Goal: Transaction & Acquisition: Purchase product/service

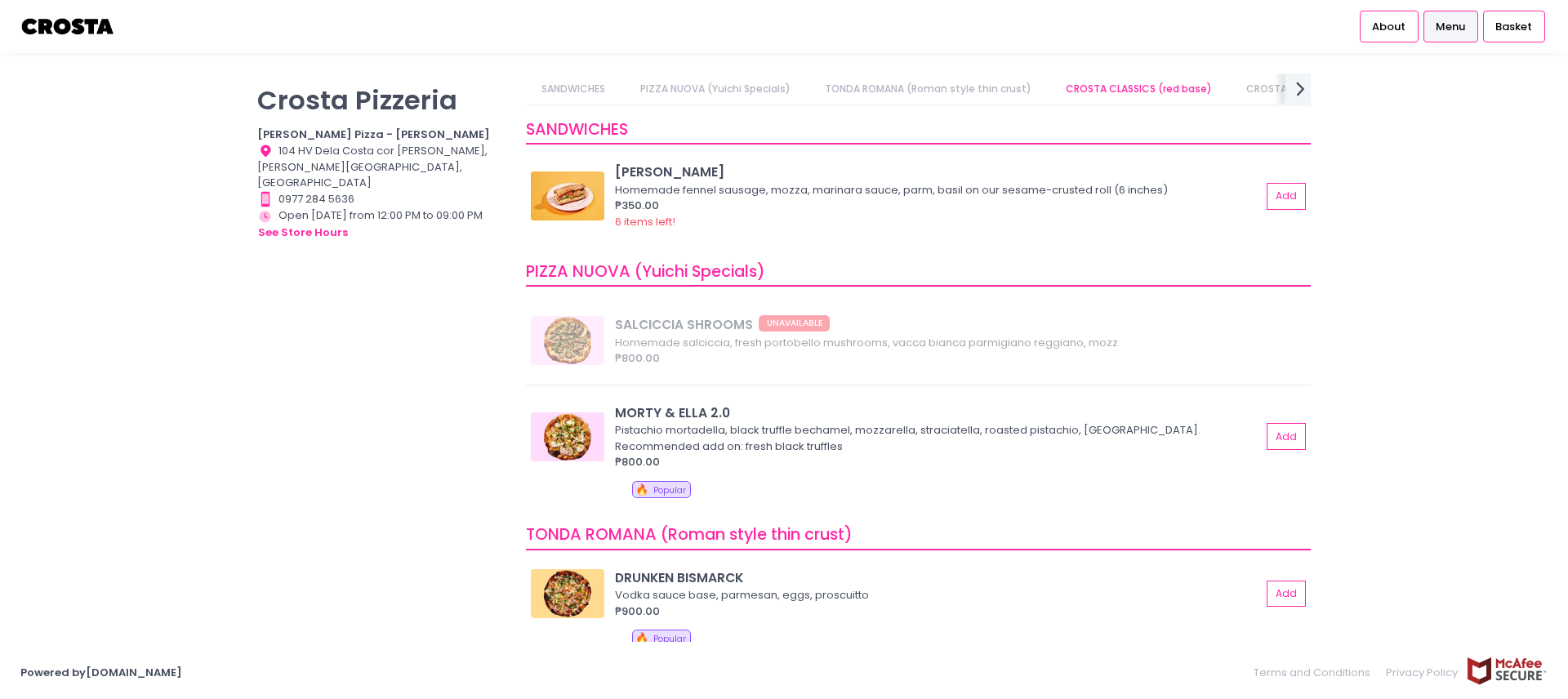
click at [1299, 82] on icon "next Created with Sketch." at bounding box center [1300, 88] width 24 height 24
click at [530, 91] on icon "prev Created with Sketch." at bounding box center [536, 88] width 24 height 24
click at [815, 88] on link "CROSTA CLASSICS (white base)" at bounding box center [826, 88] width 190 height 31
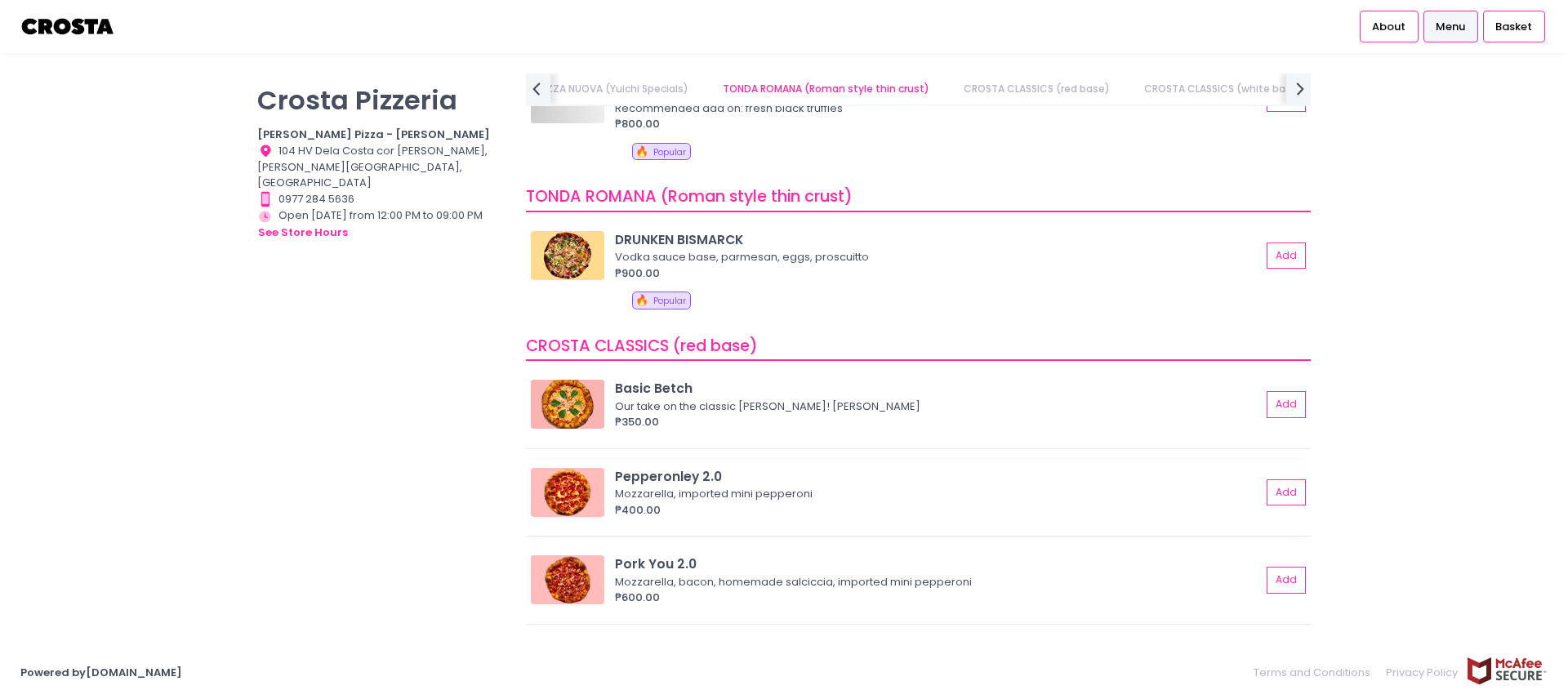
scroll to position [0, 0]
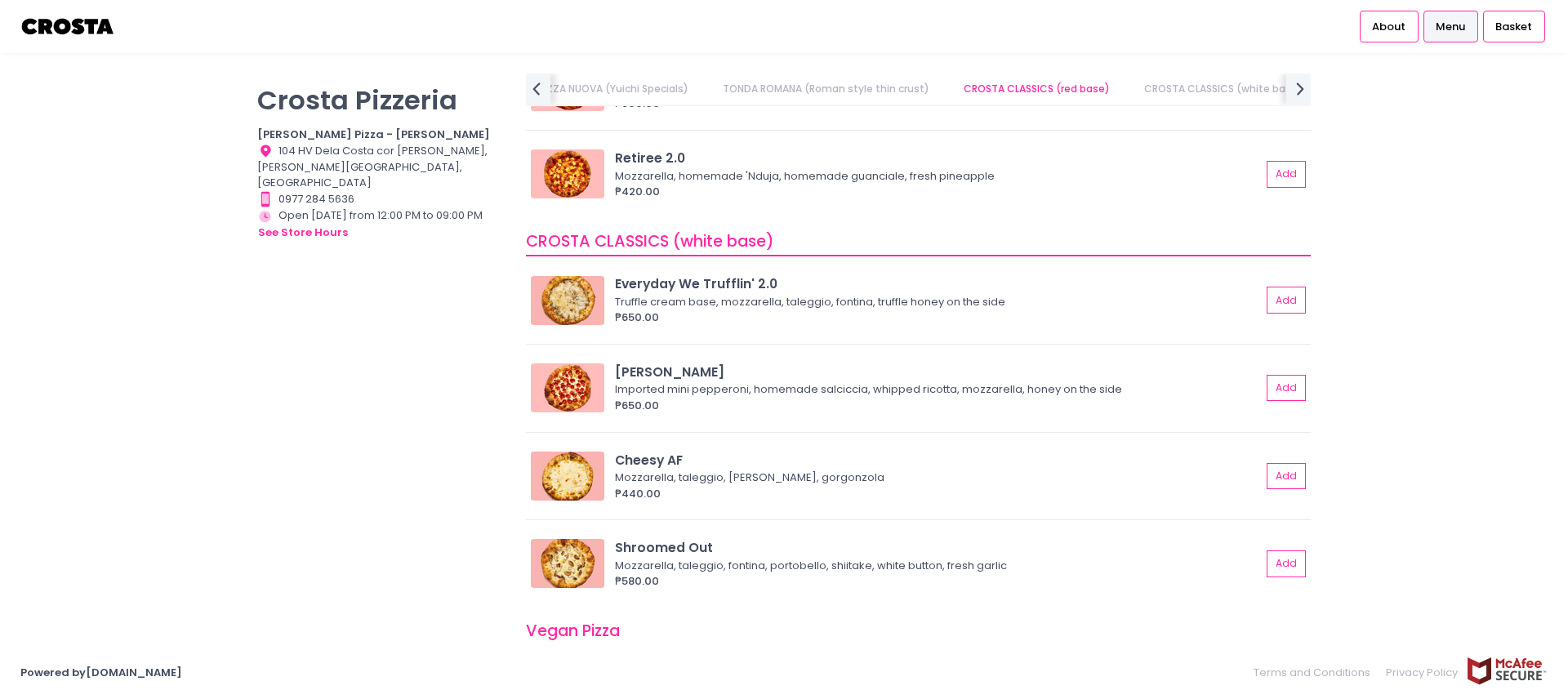
click at [690, 262] on div "[PERSON_NAME] CLASSICS (white base) Everyday We Trufflin' 2.0 Truffle cream bas…" at bounding box center [918, 413] width 784 height 390
click at [685, 287] on div "Everyday We Trufflin' 2.0" at bounding box center [938, 283] width 646 height 19
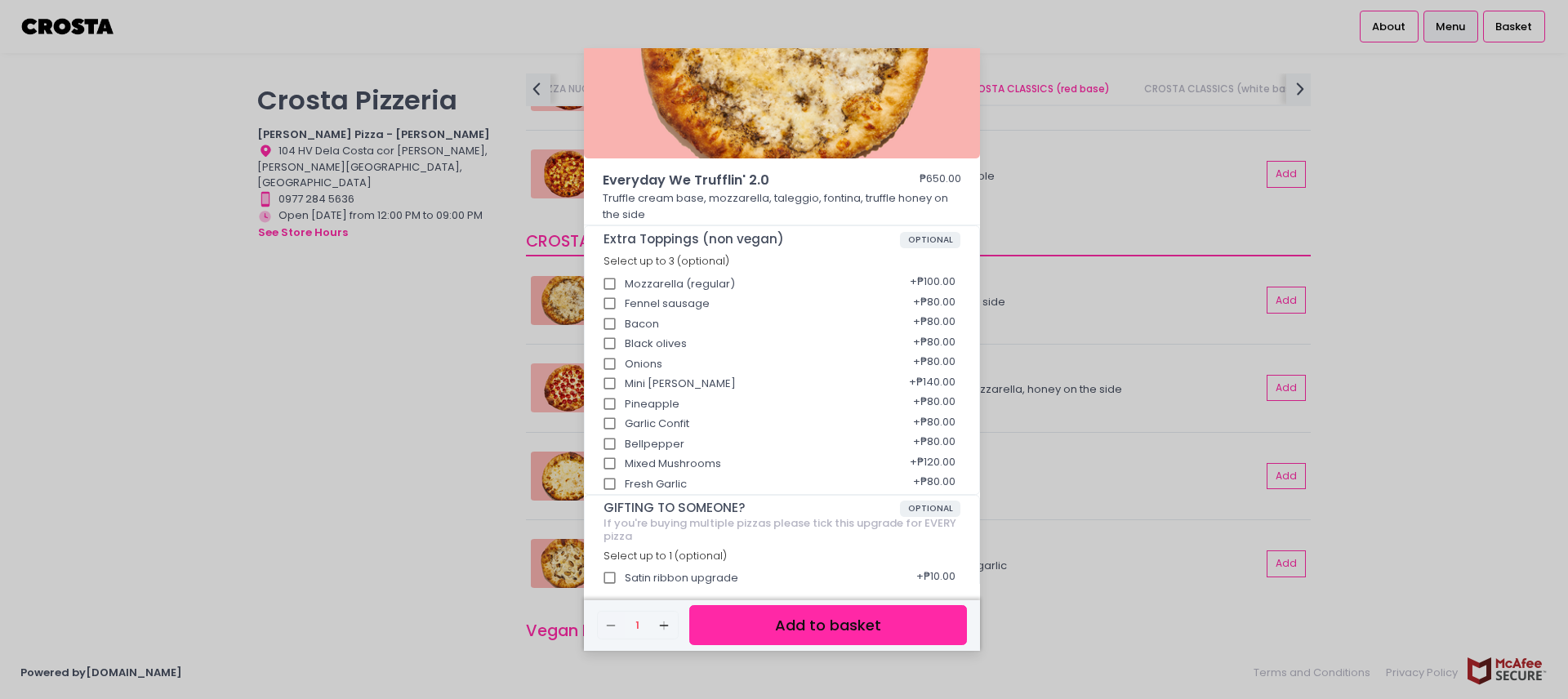
click at [435, 574] on div "Everyday We Trufflin' 2.0 ₱650.00 Truffle cream base, mozzarella, taleggio, fon…" at bounding box center [784, 349] width 1568 height 699
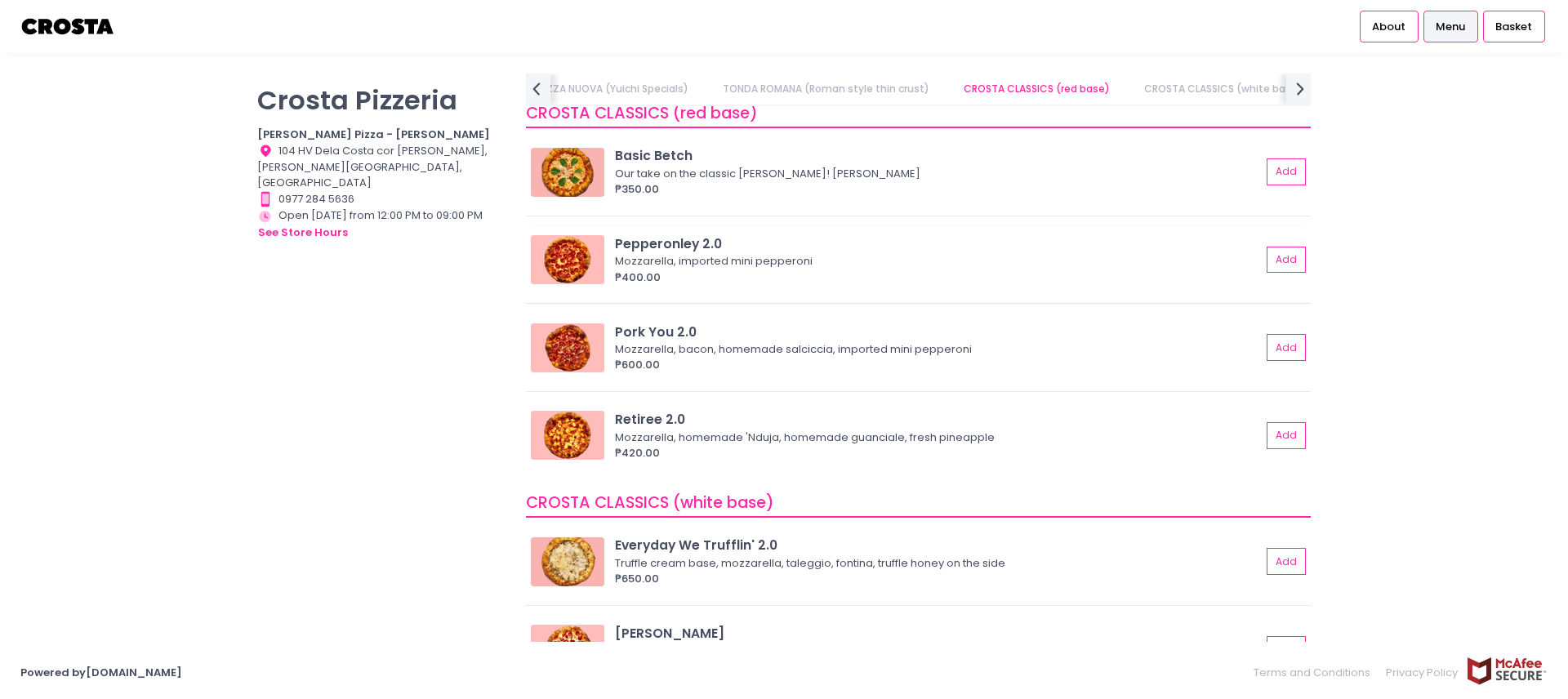
click at [687, 253] on div "Mozzarella, imported mini pepperoni" at bounding box center [935, 261] width 641 height 17
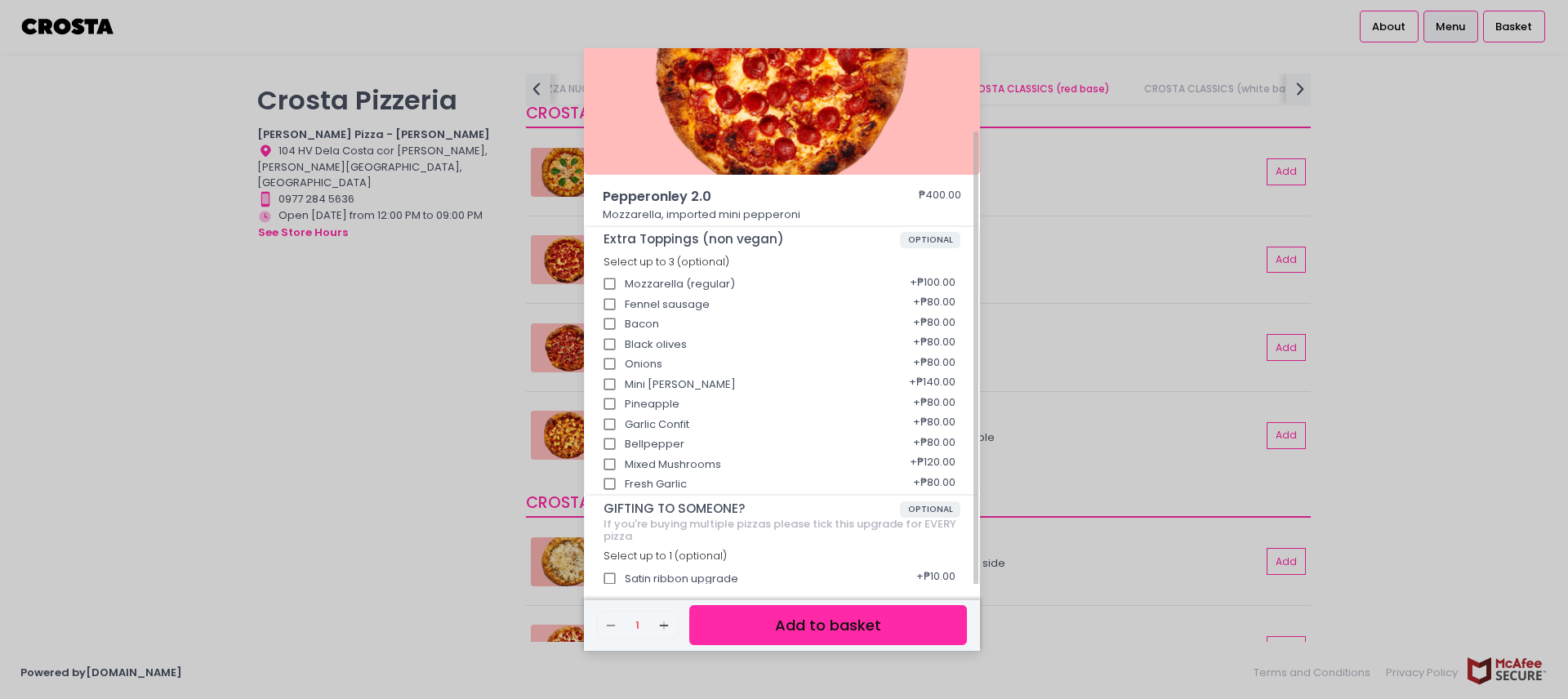
click at [423, 543] on div "Pepperonley 2.0 ₱400.00 Mozzarella, imported mini pepperoni Extra Toppings (non…" at bounding box center [784, 349] width 1568 height 699
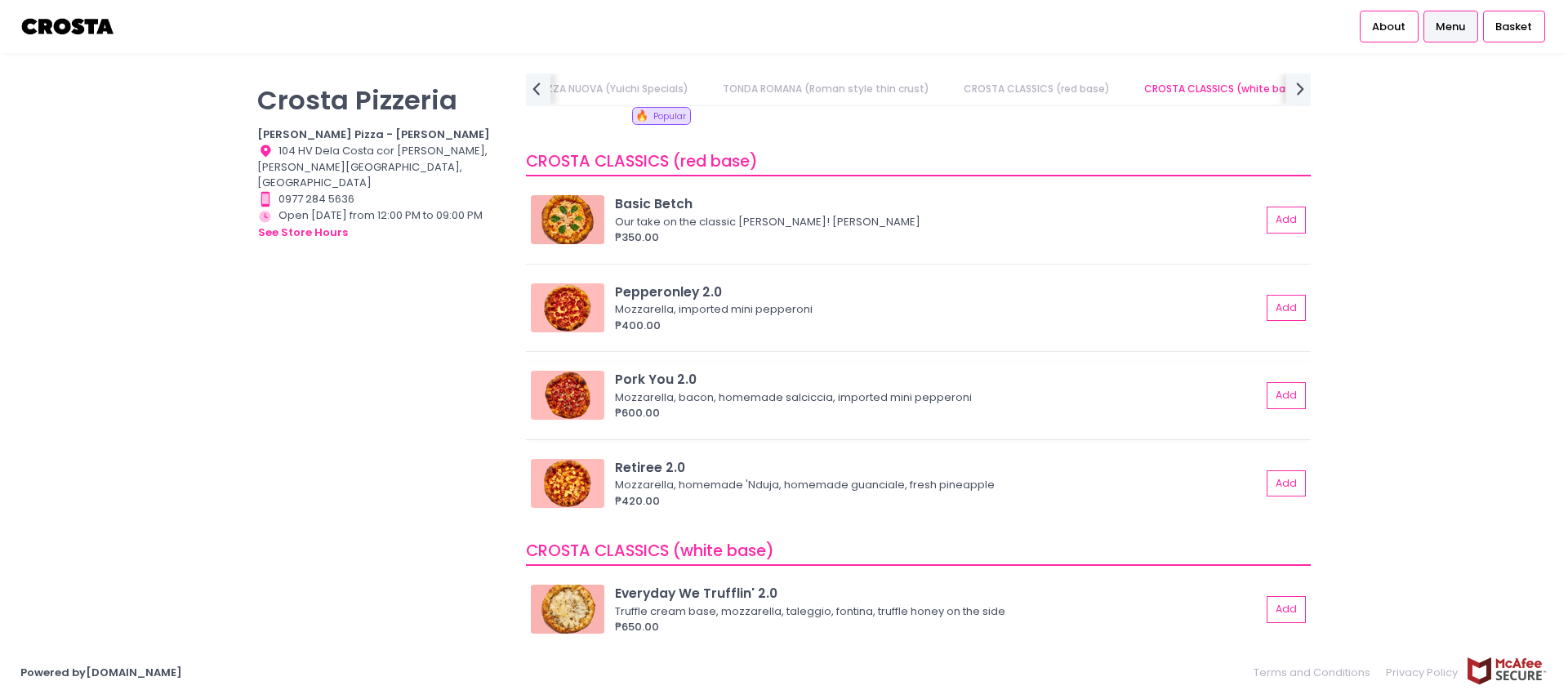
click at [670, 378] on div "Pork You 2.0" at bounding box center [938, 379] width 646 height 19
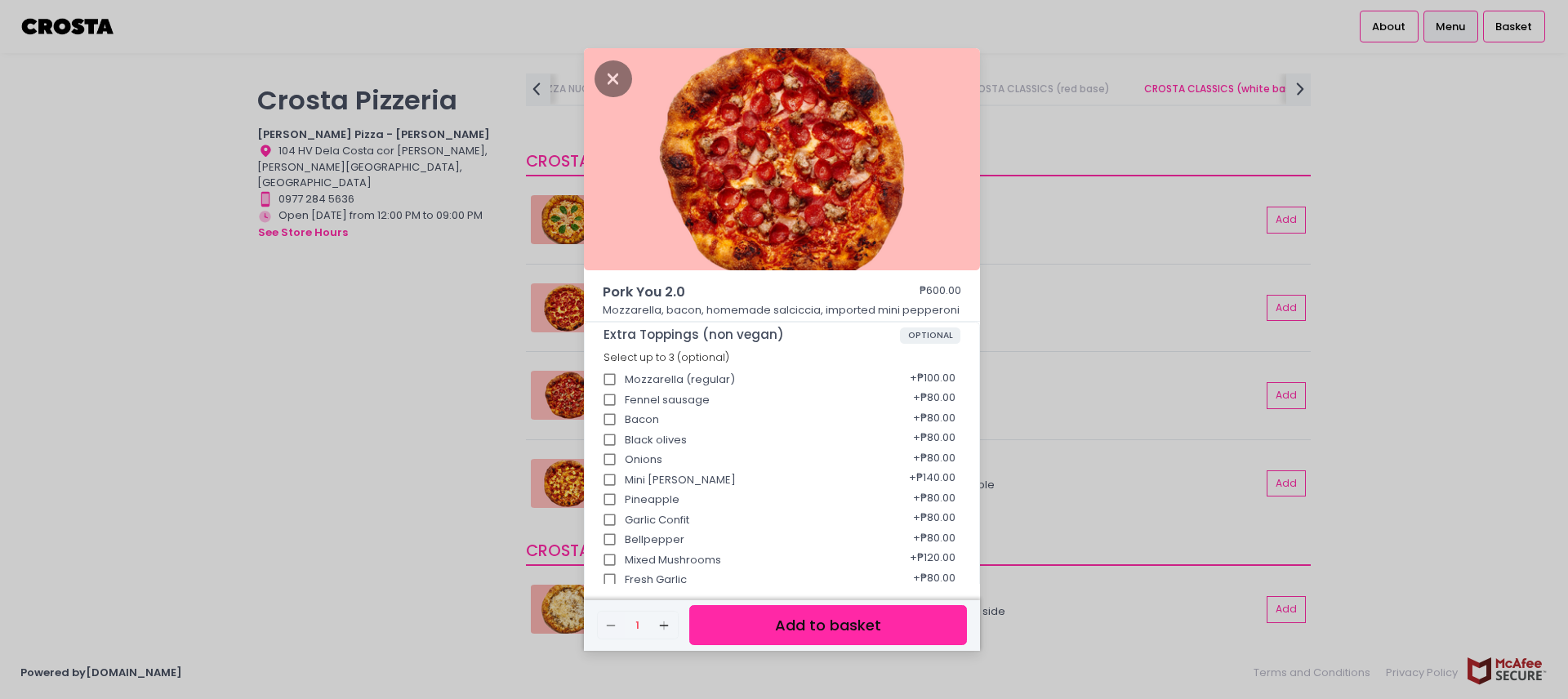
click at [397, 417] on div "Pork You 2.0 ₱600.00 Mozzarella, bacon, homemade [PERSON_NAME], imported mini p…" at bounding box center [784, 349] width 1568 height 699
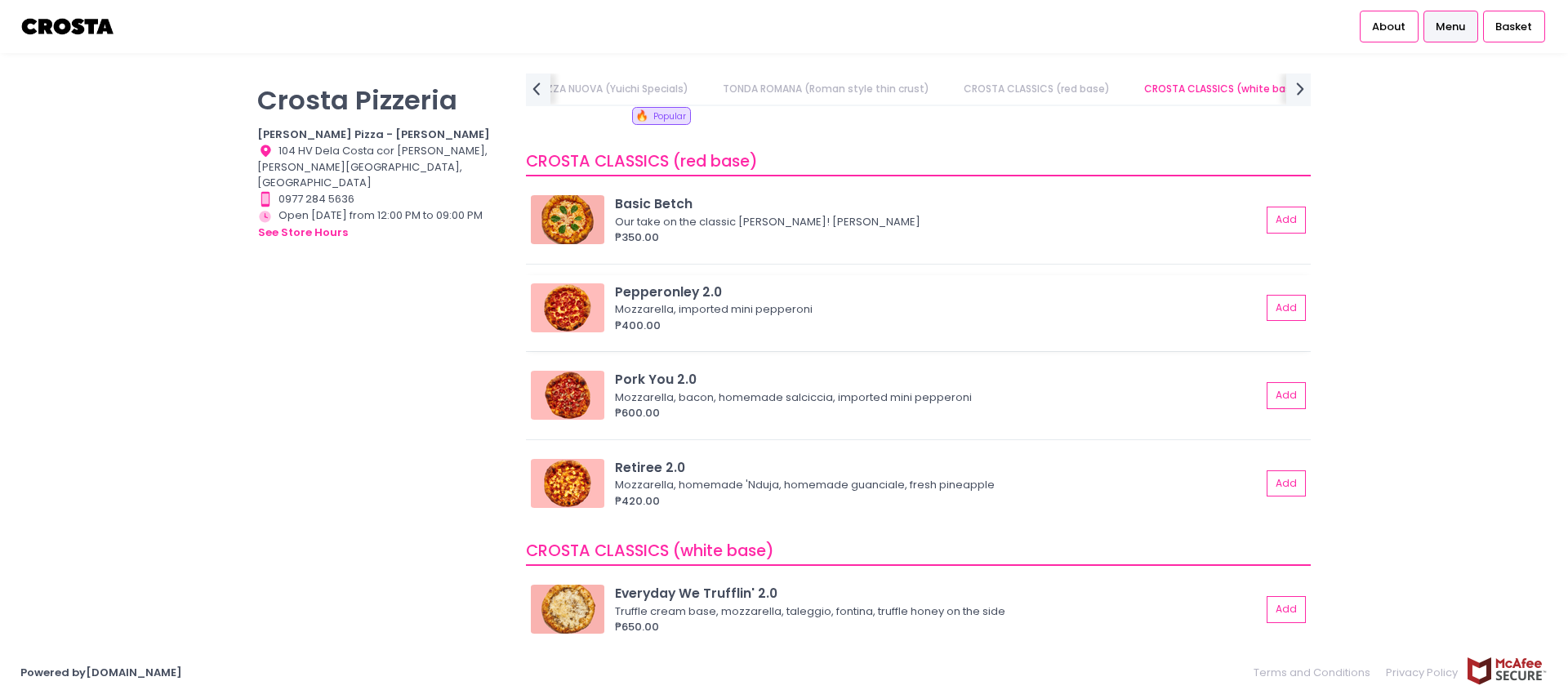
click at [662, 283] on div "Pepperonley 2.0" at bounding box center [938, 292] width 646 height 19
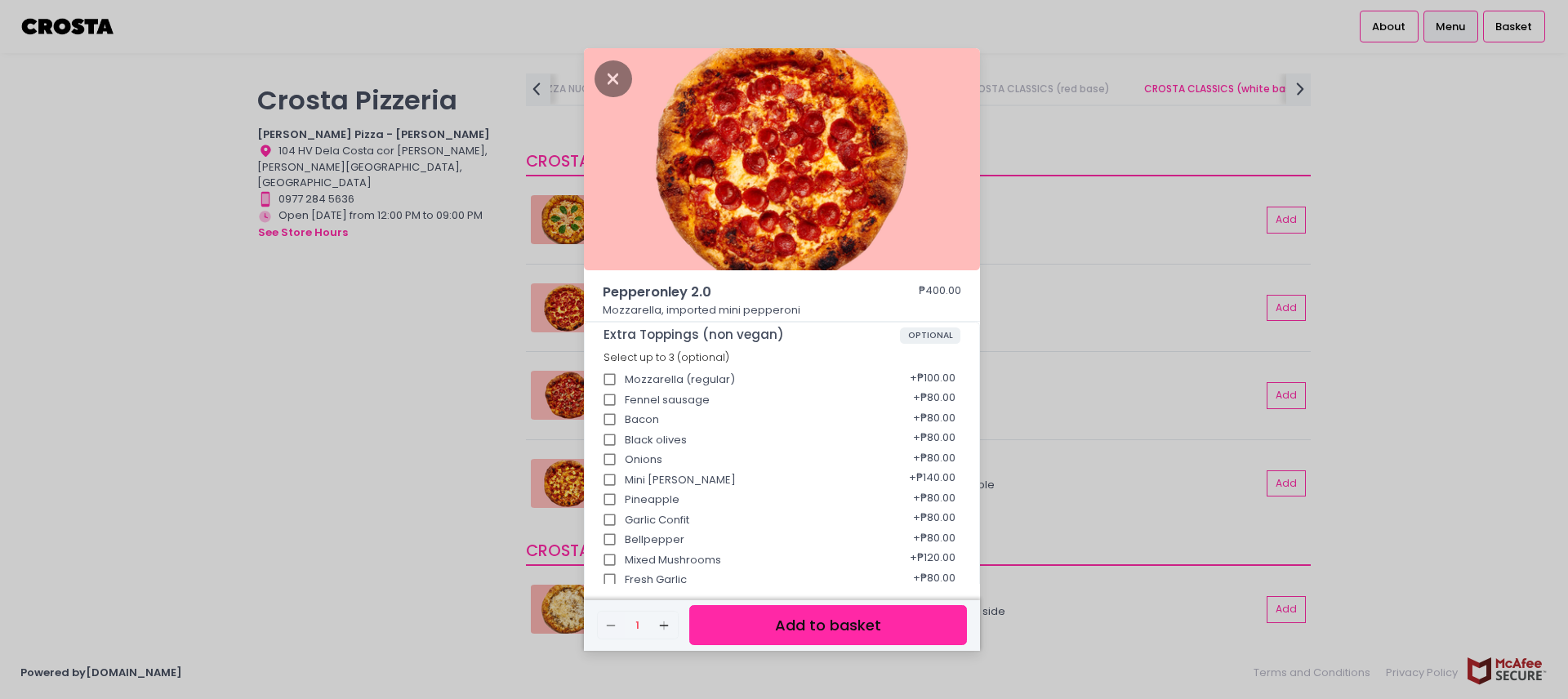
click at [385, 381] on div "Pepperonley 2.0 ₱400.00 Mozzarella, imported mini pepperoni Extra Toppings (non…" at bounding box center [784, 349] width 1568 height 699
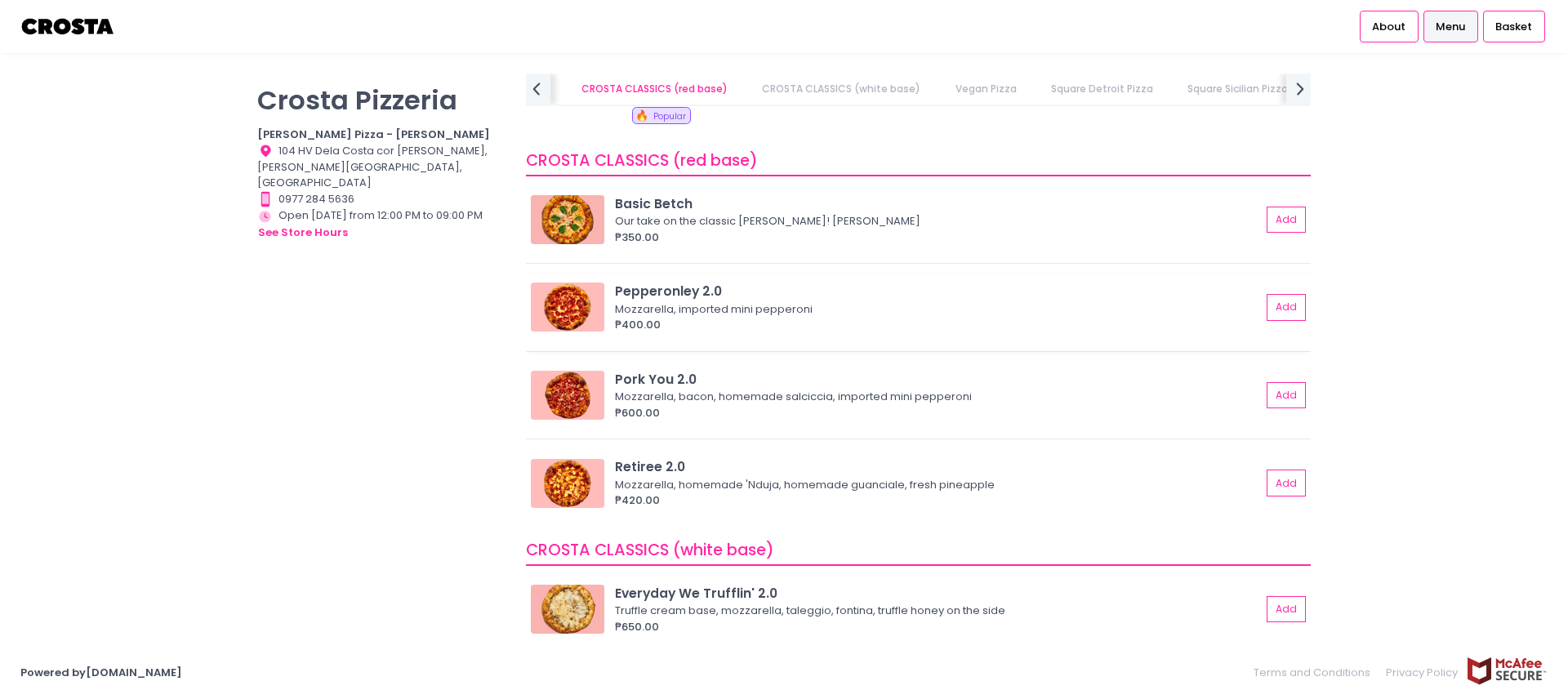
click at [673, 282] on div "Pepperonley 2.0" at bounding box center [938, 291] width 646 height 19
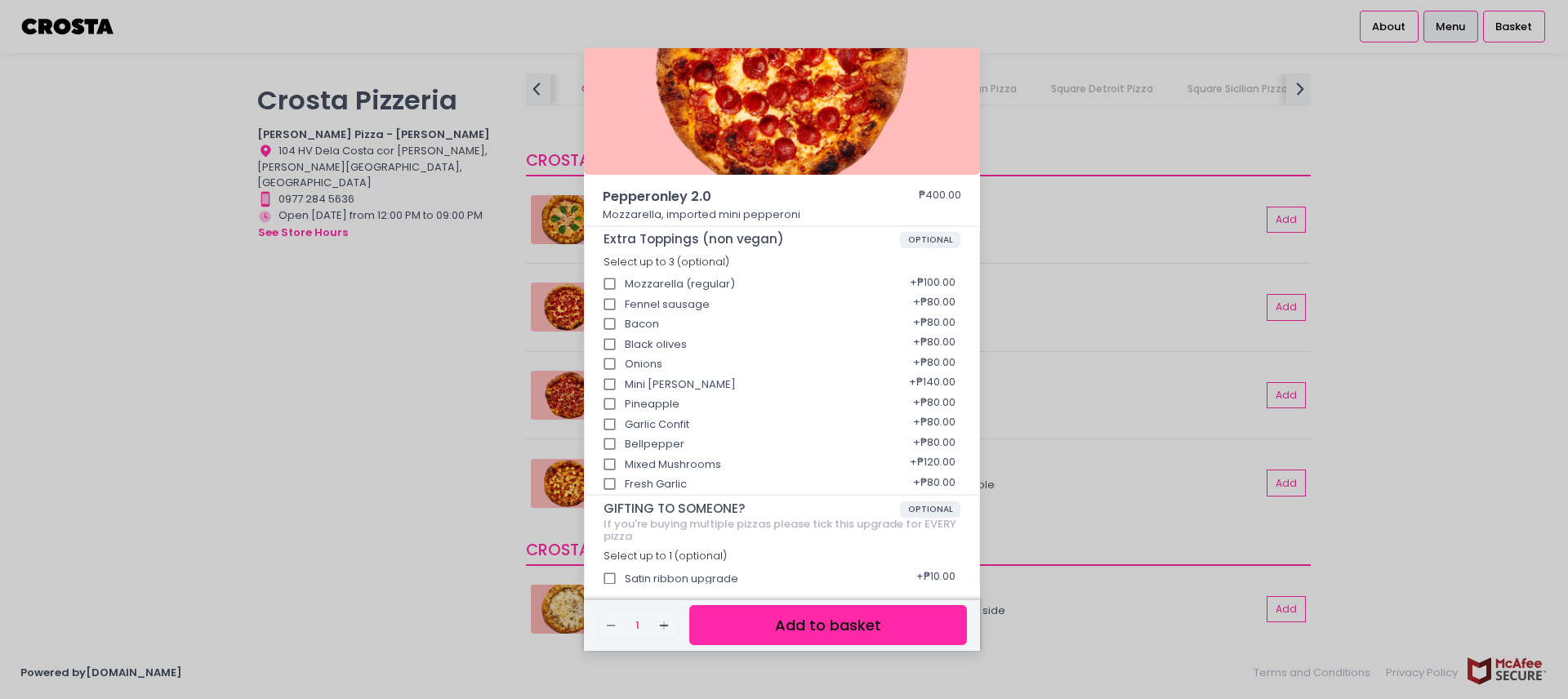
click at [396, 468] on div "Pepperonley 2.0 ₱400.00 Mozzarella, imported mini pepperoni Extra Toppings (non…" at bounding box center [784, 349] width 1568 height 699
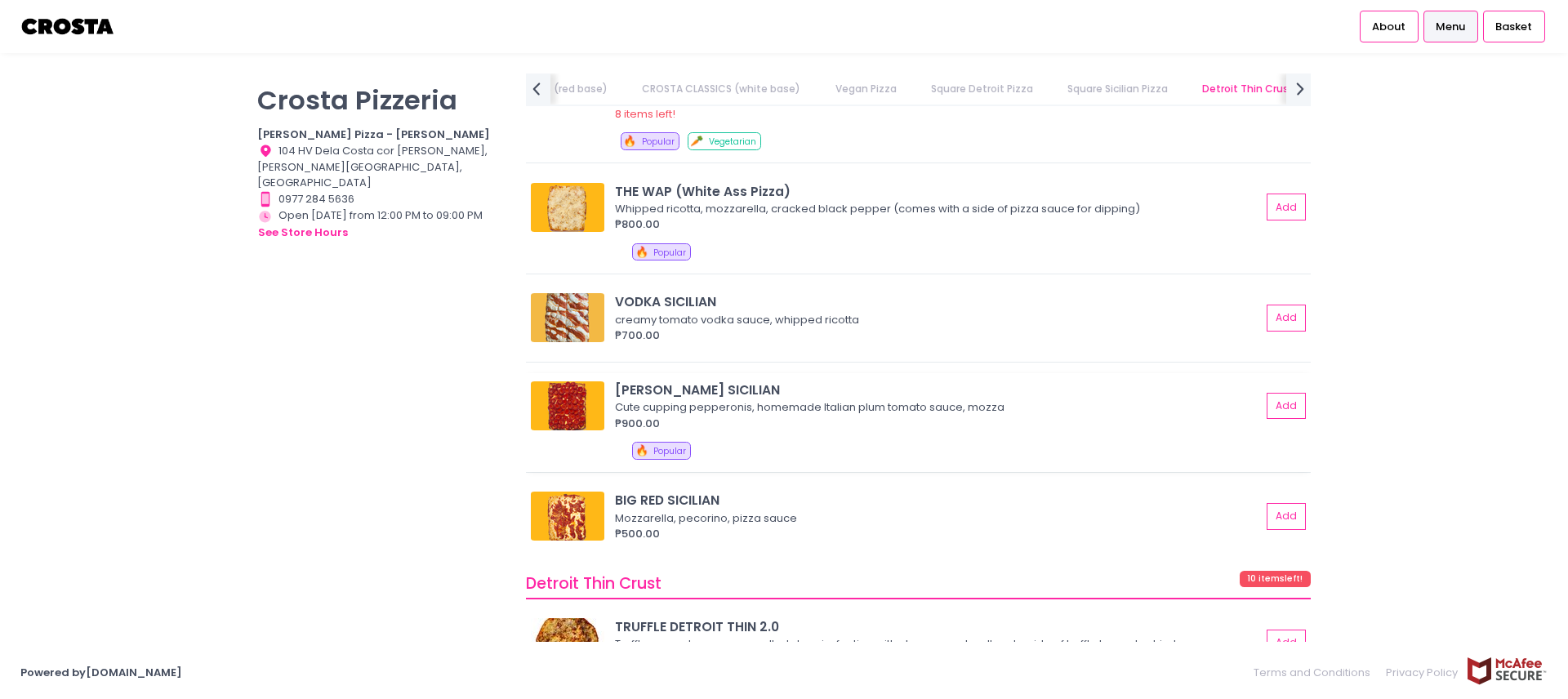
click at [673, 381] on div "[PERSON_NAME] SICILIAN" at bounding box center [938, 390] width 646 height 19
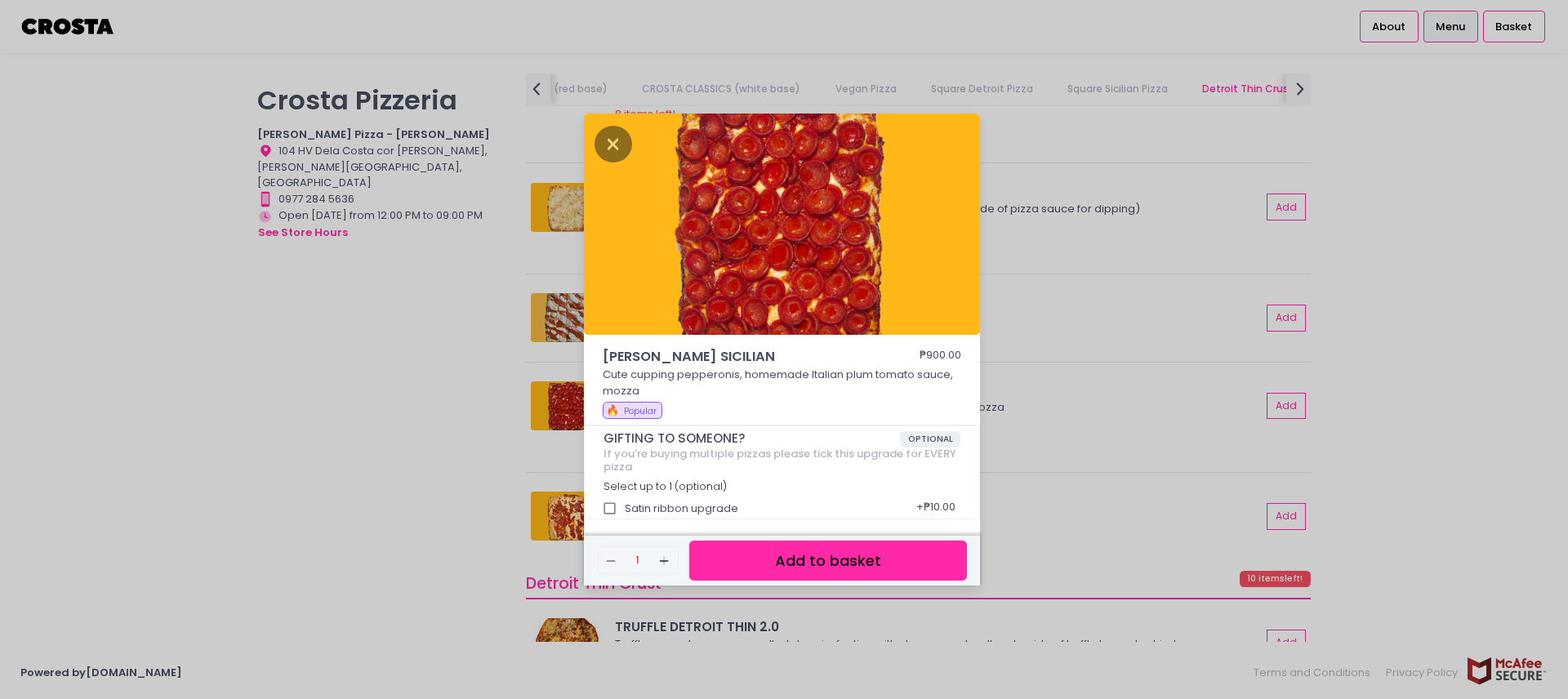
click at [412, 377] on div "[PERSON_NAME] SICILIAN ₱900.00 Cute cupping pepperonis, homemade Italian plum t…" at bounding box center [784, 349] width 1568 height 699
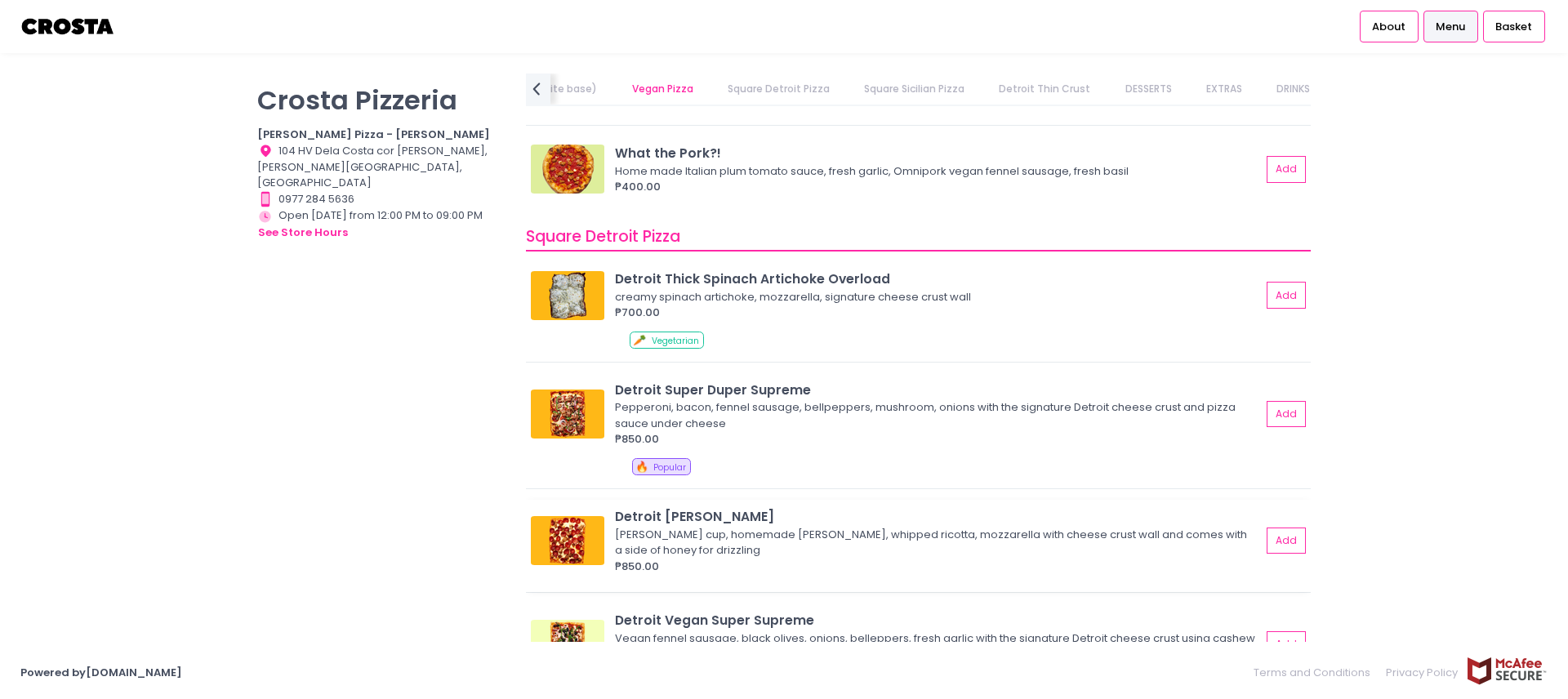
click at [732, 507] on div "Detroit [PERSON_NAME]" at bounding box center [938, 516] width 646 height 19
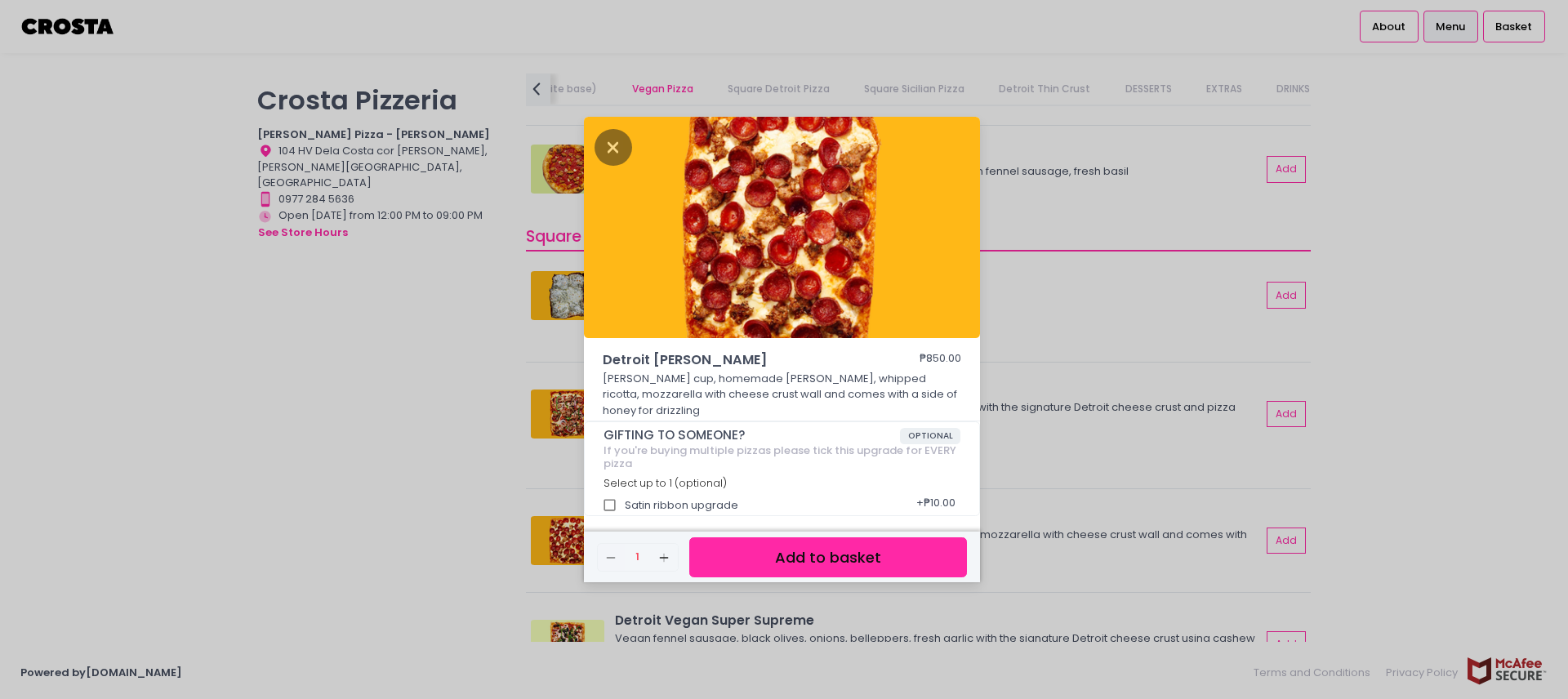
click at [504, 518] on div "Detroit [PERSON_NAME] ₱850.00 [PERSON_NAME] cup, homemade [PERSON_NAME], whippe…" at bounding box center [784, 349] width 1568 height 699
